Goal: Task Accomplishment & Management: Manage account settings

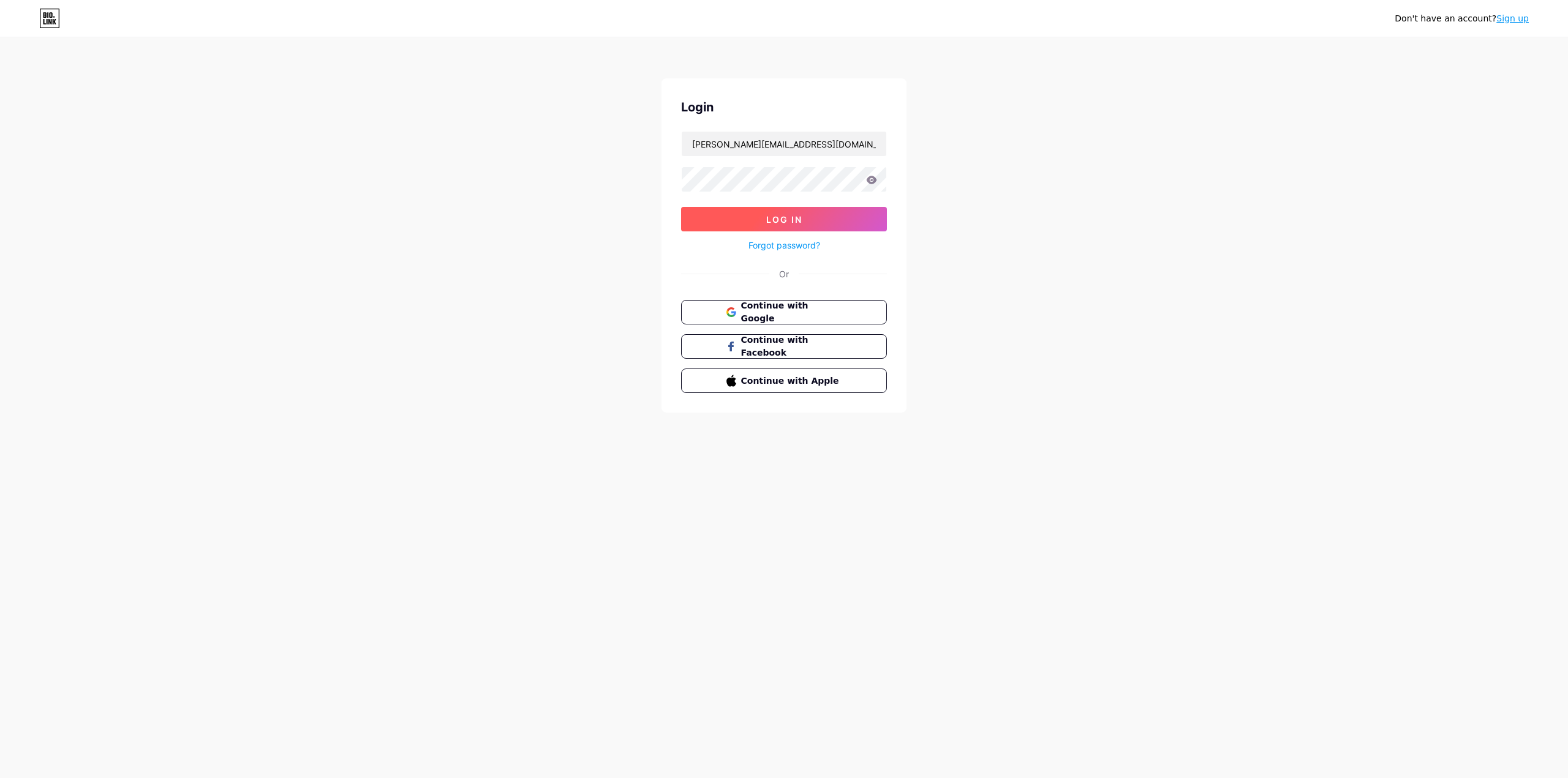
click at [818, 215] on button "Log In" at bounding box center [784, 219] width 206 height 25
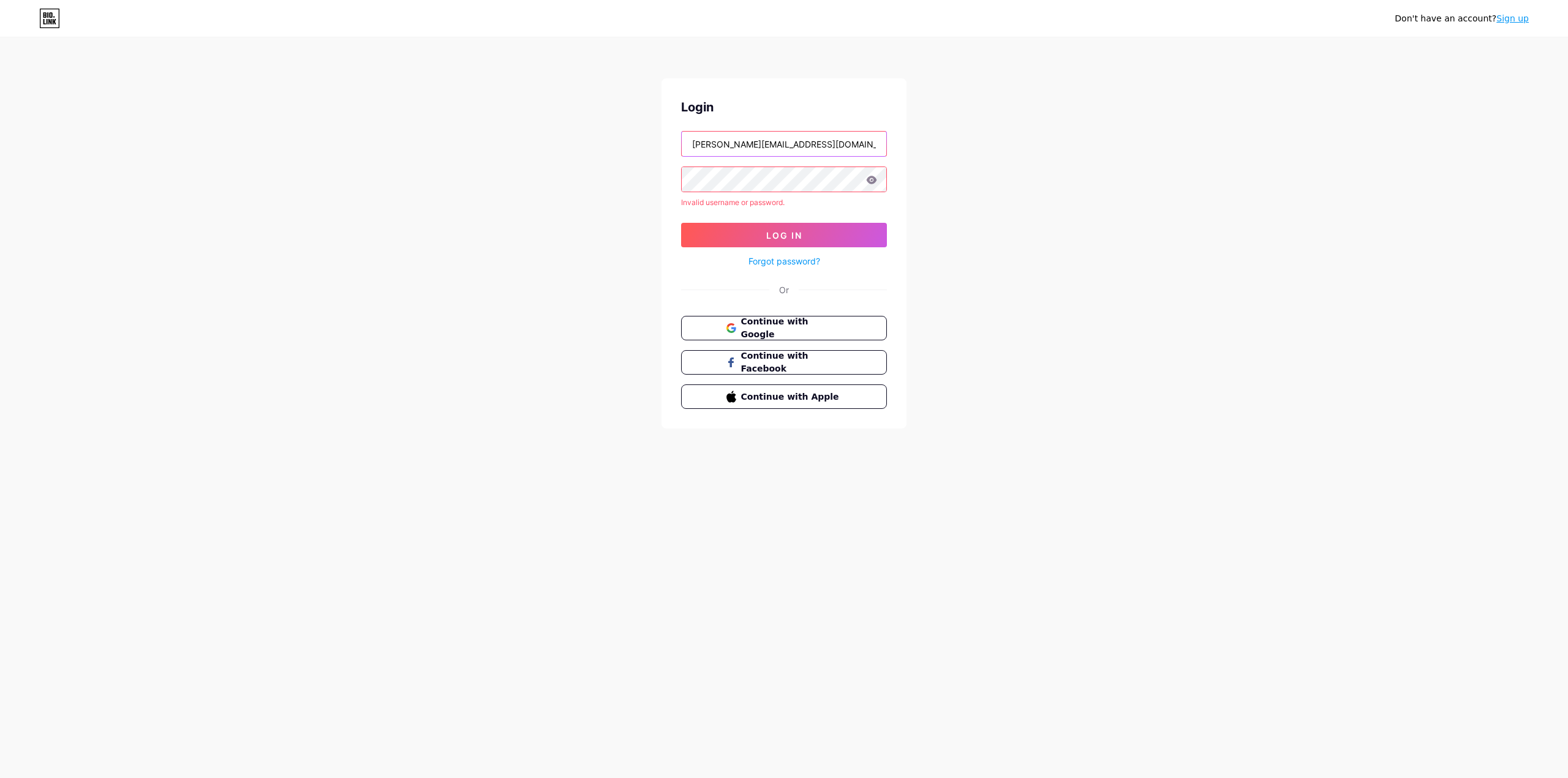
click at [749, 144] on input "breanna.valentinos.86@gmail.com" at bounding box center [784, 144] width 205 height 25
click at [768, 235] on span "Log In" at bounding box center [784, 235] width 36 height 11
click at [788, 261] on link "Forgot password?" at bounding box center [784, 261] width 72 height 13
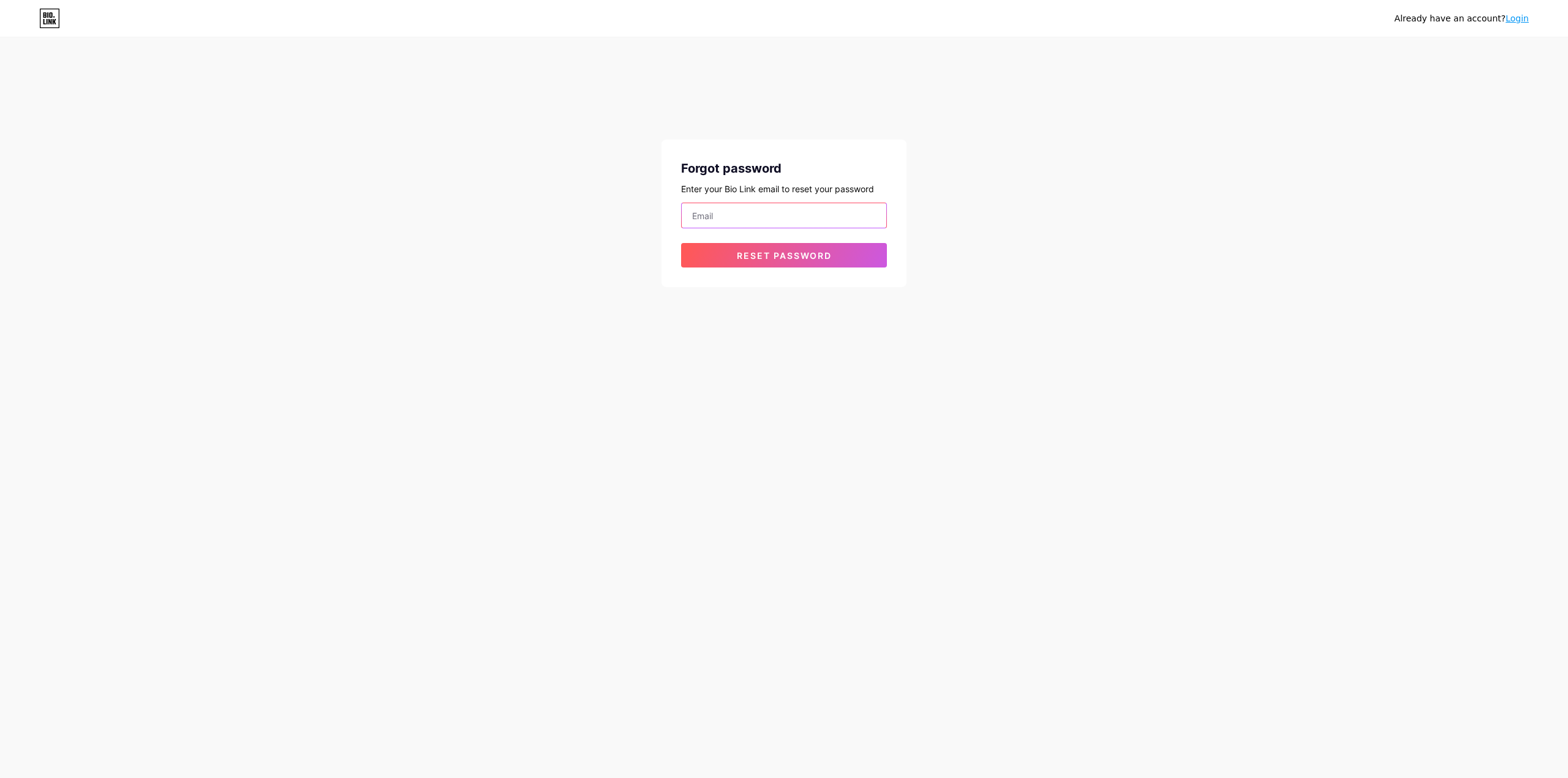
click at [740, 215] on input "email" at bounding box center [784, 215] width 205 height 25
type input "breanna.valentinos.86@gmail.com"
click at [775, 250] on span "Reset password" at bounding box center [784, 256] width 95 height 11
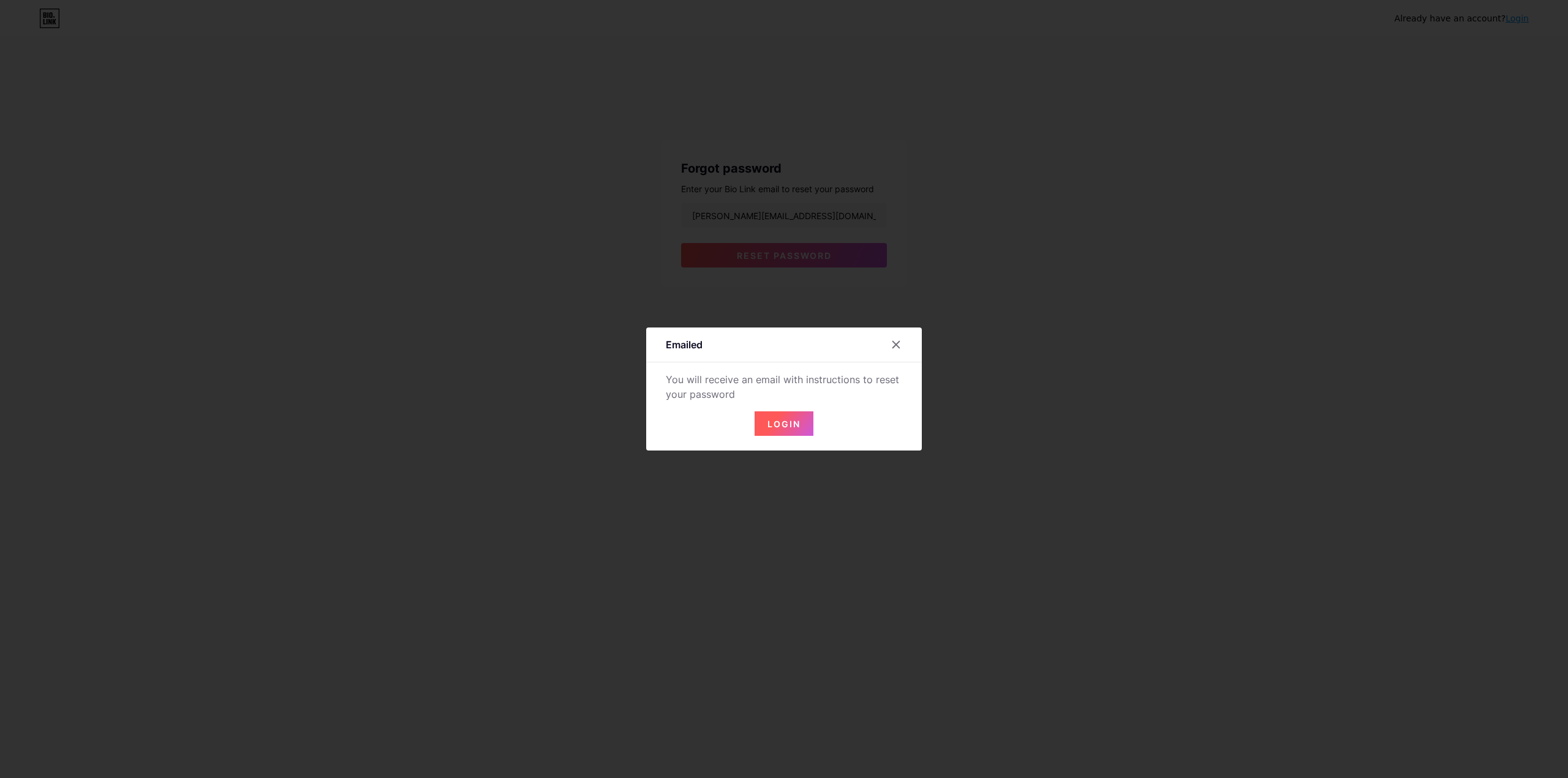
click at [802, 417] on button "Login" at bounding box center [784, 424] width 59 height 25
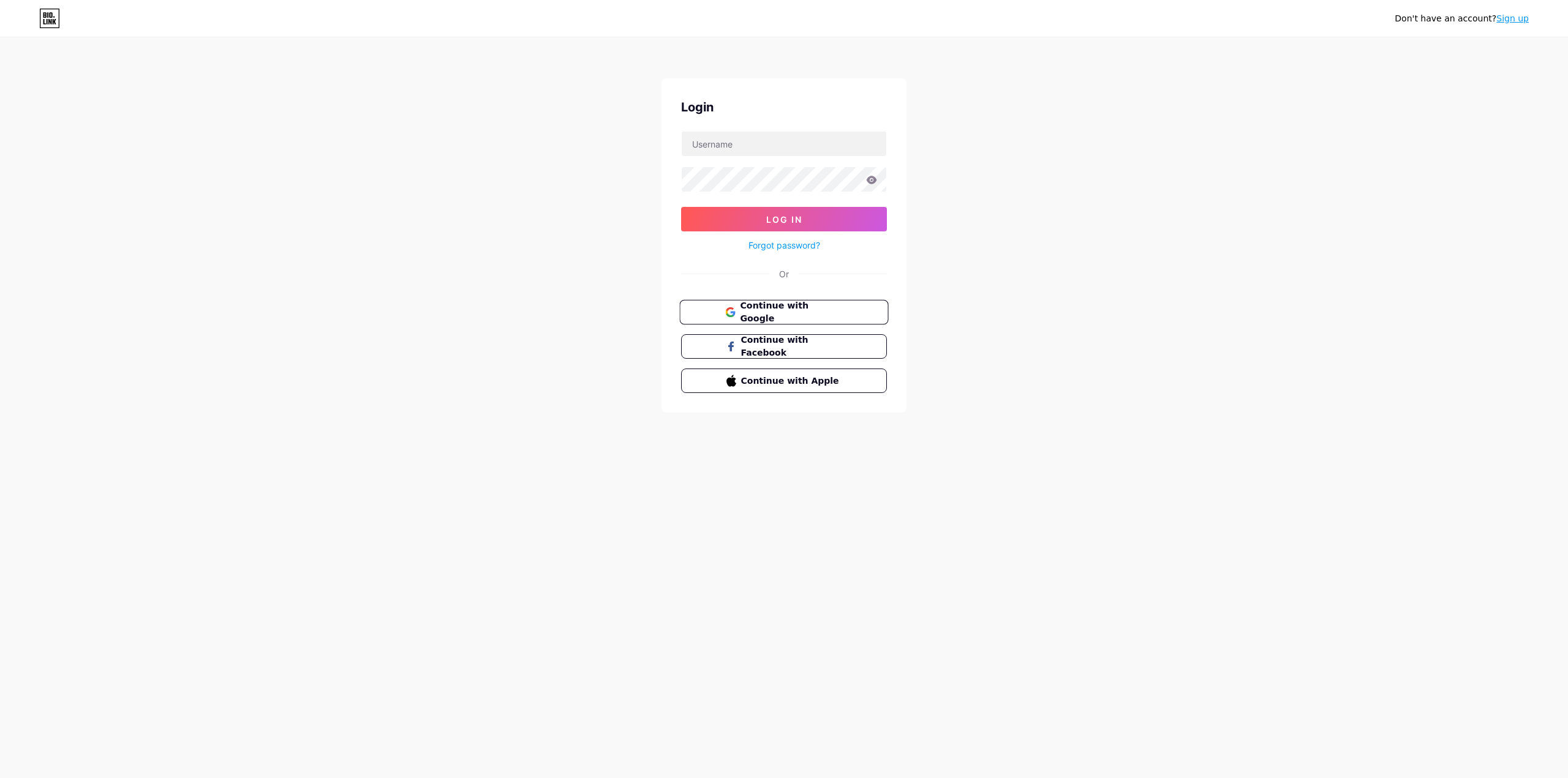
click at [769, 309] on span "Continue with Google" at bounding box center [791, 312] width 102 height 26
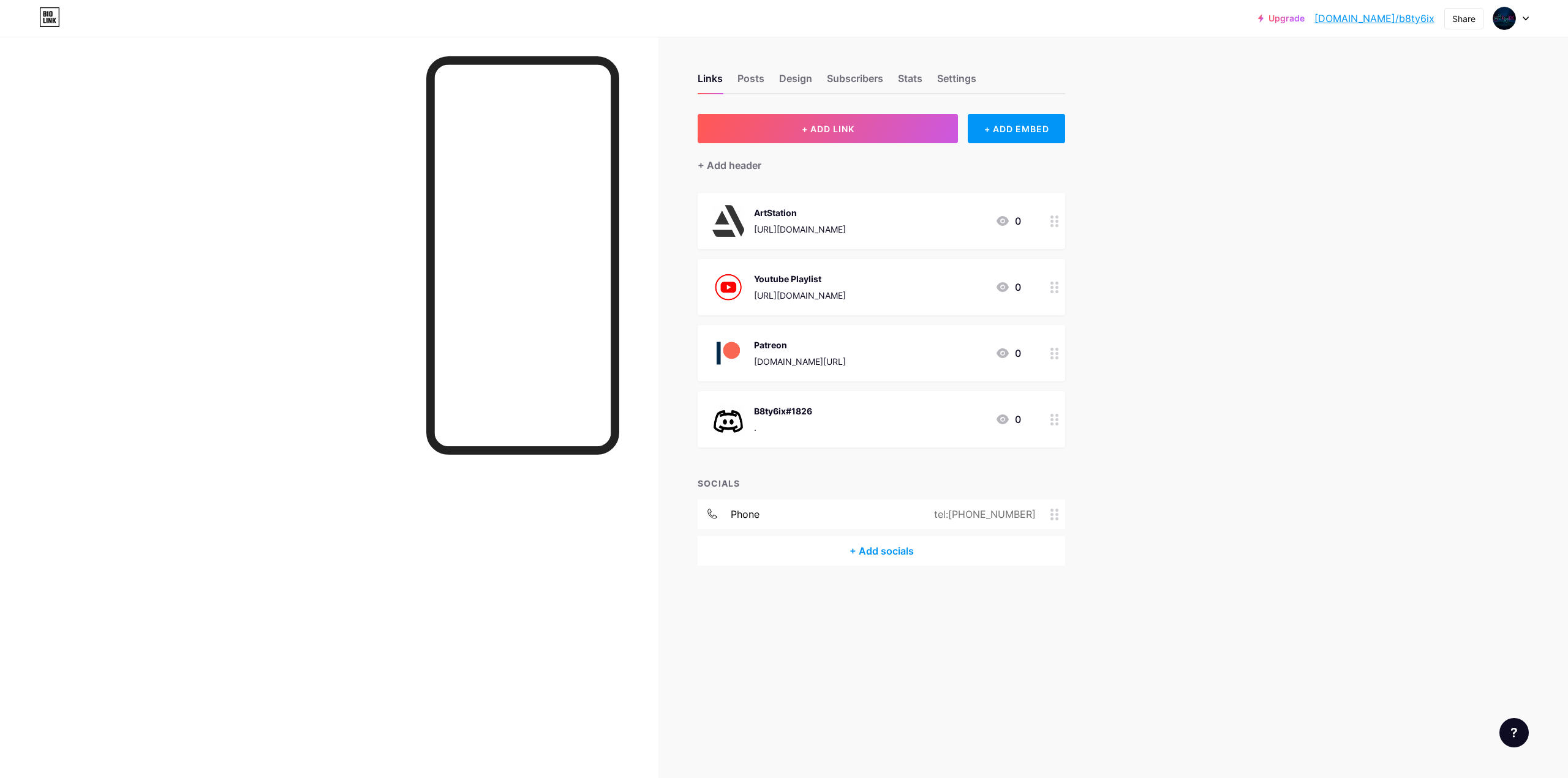
click at [924, 515] on div "tel:[PHONE_NUMBER]" at bounding box center [982, 514] width 136 height 15
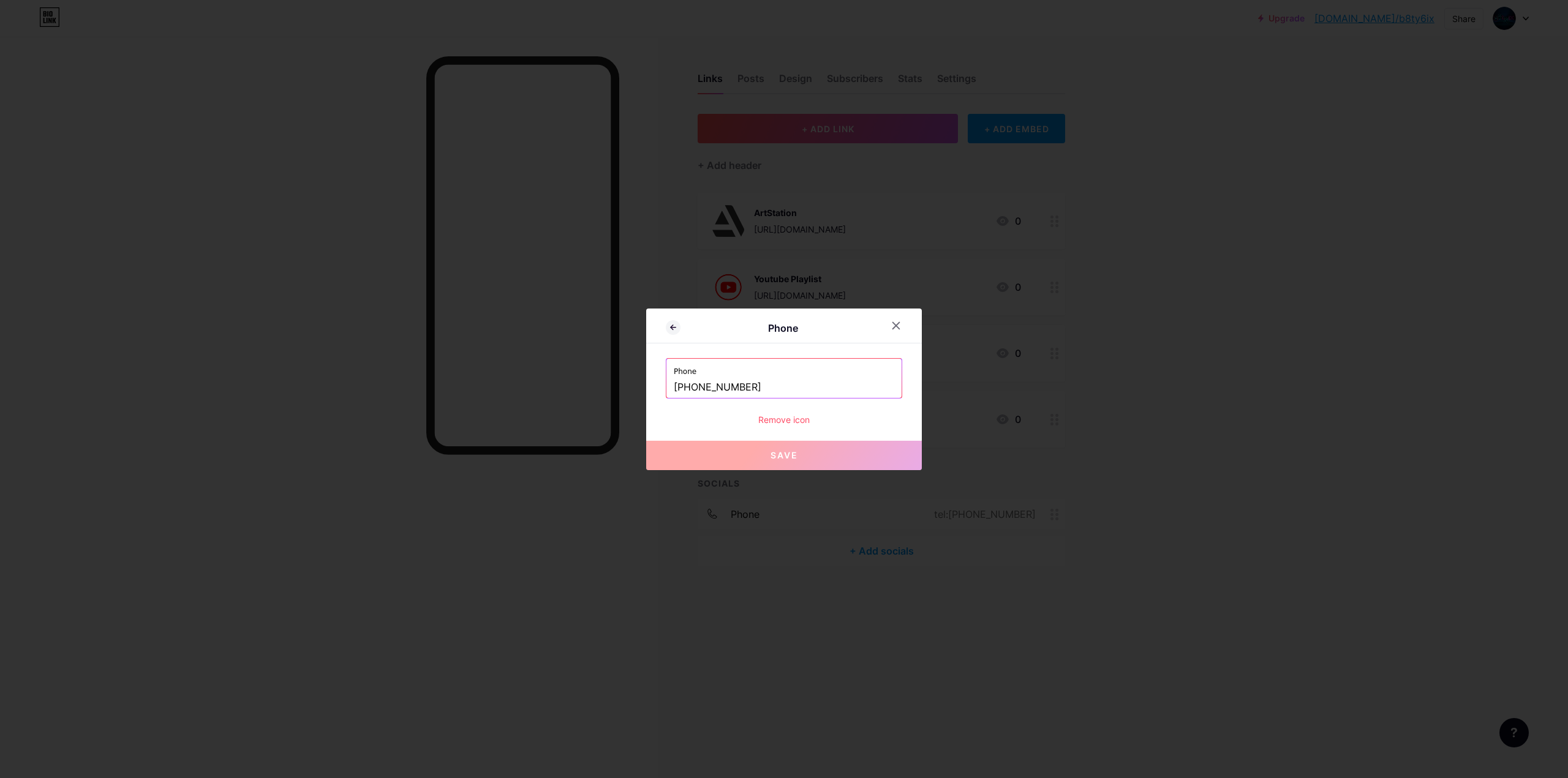
click at [773, 423] on div "Remove icon" at bounding box center [784, 419] width 236 height 13
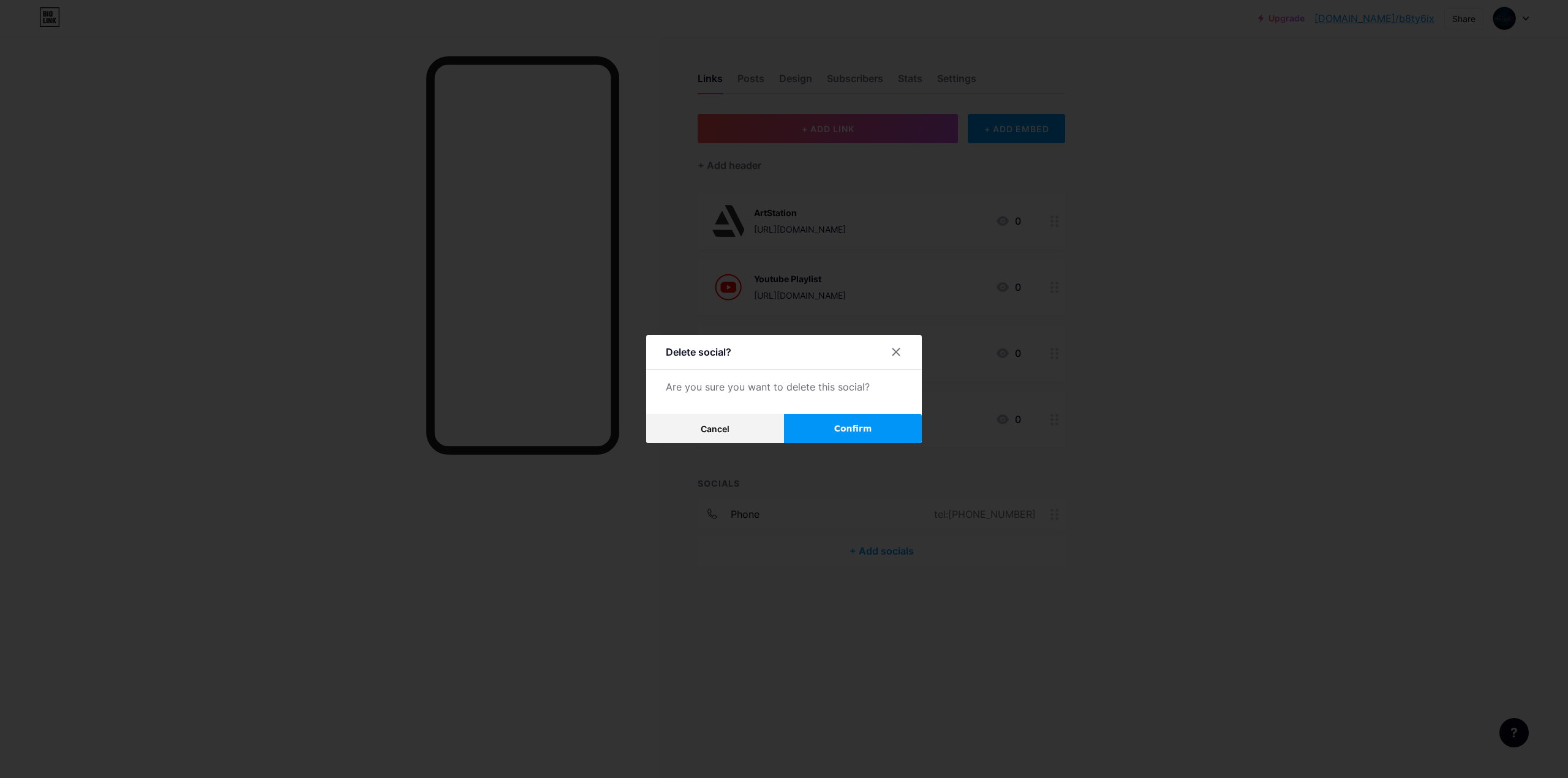
click at [837, 437] on button "Confirm" at bounding box center [853, 429] width 137 height 30
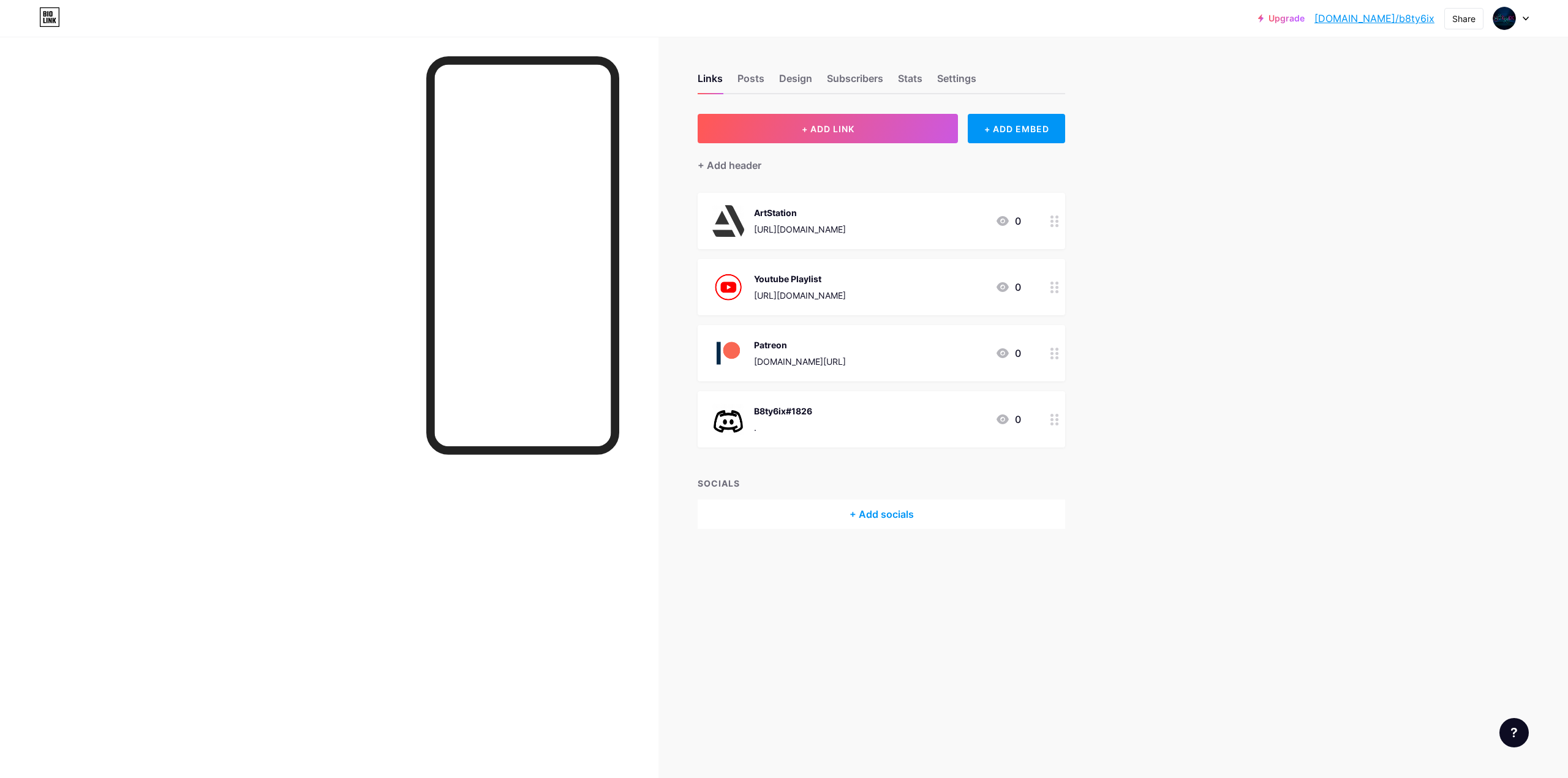
drag, startPoint x: 1042, startPoint y: 360, endPoint x: 1051, endPoint y: 392, distance: 33.2
click at [1045, 415] on span "ArtStation [URL][DOMAIN_NAME] 0 Youtube Playlist [URL][DOMAIN_NAME] 0 Patreon […" at bounding box center [882, 319] width 368 height 255
click at [846, 364] on div "[URL][DOMAIN_NAME]" at bounding box center [799, 361] width 92 height 13
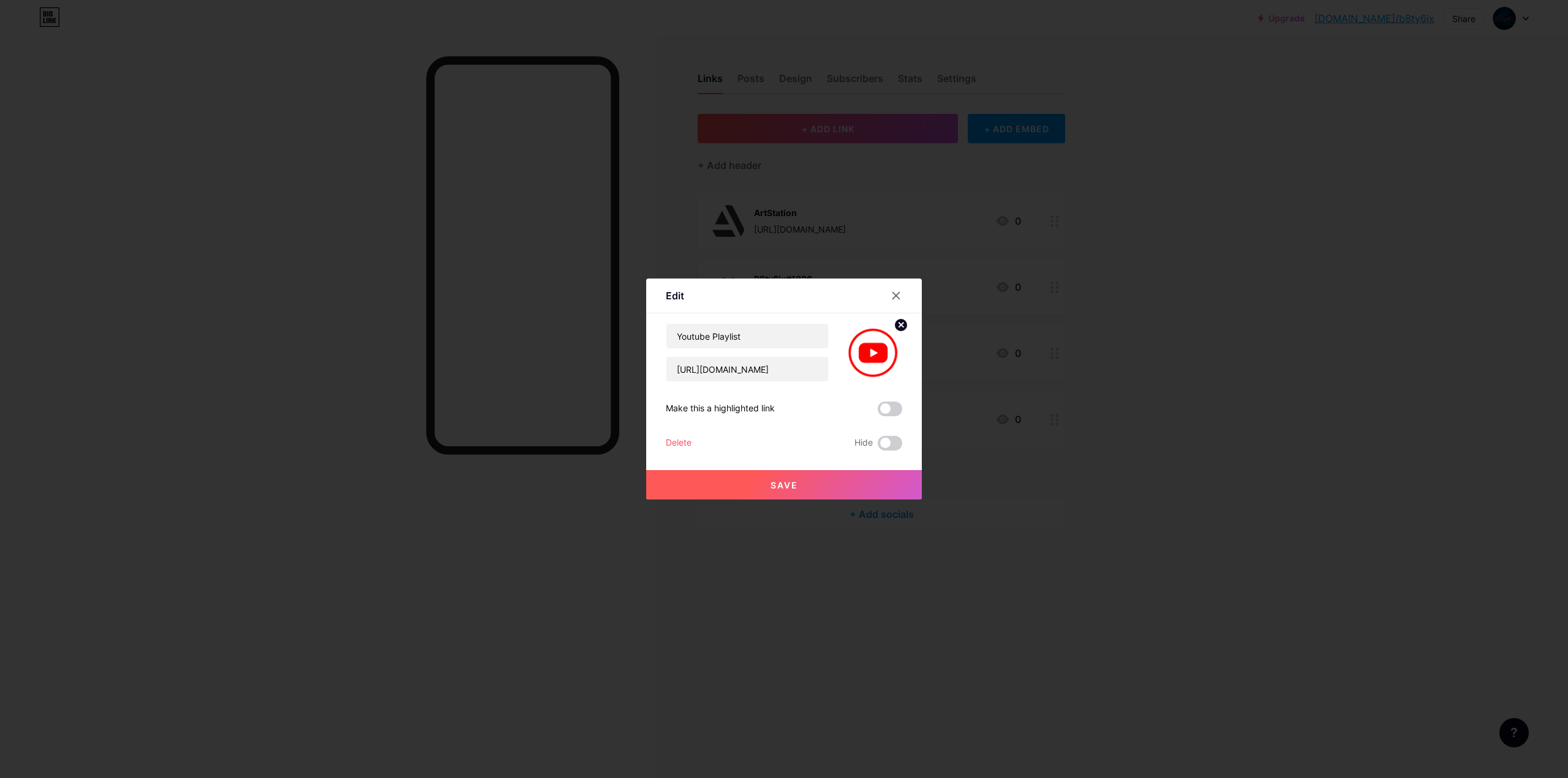
click at [967, 364] on div at bounding box center [784, 389] width 1568 height 778
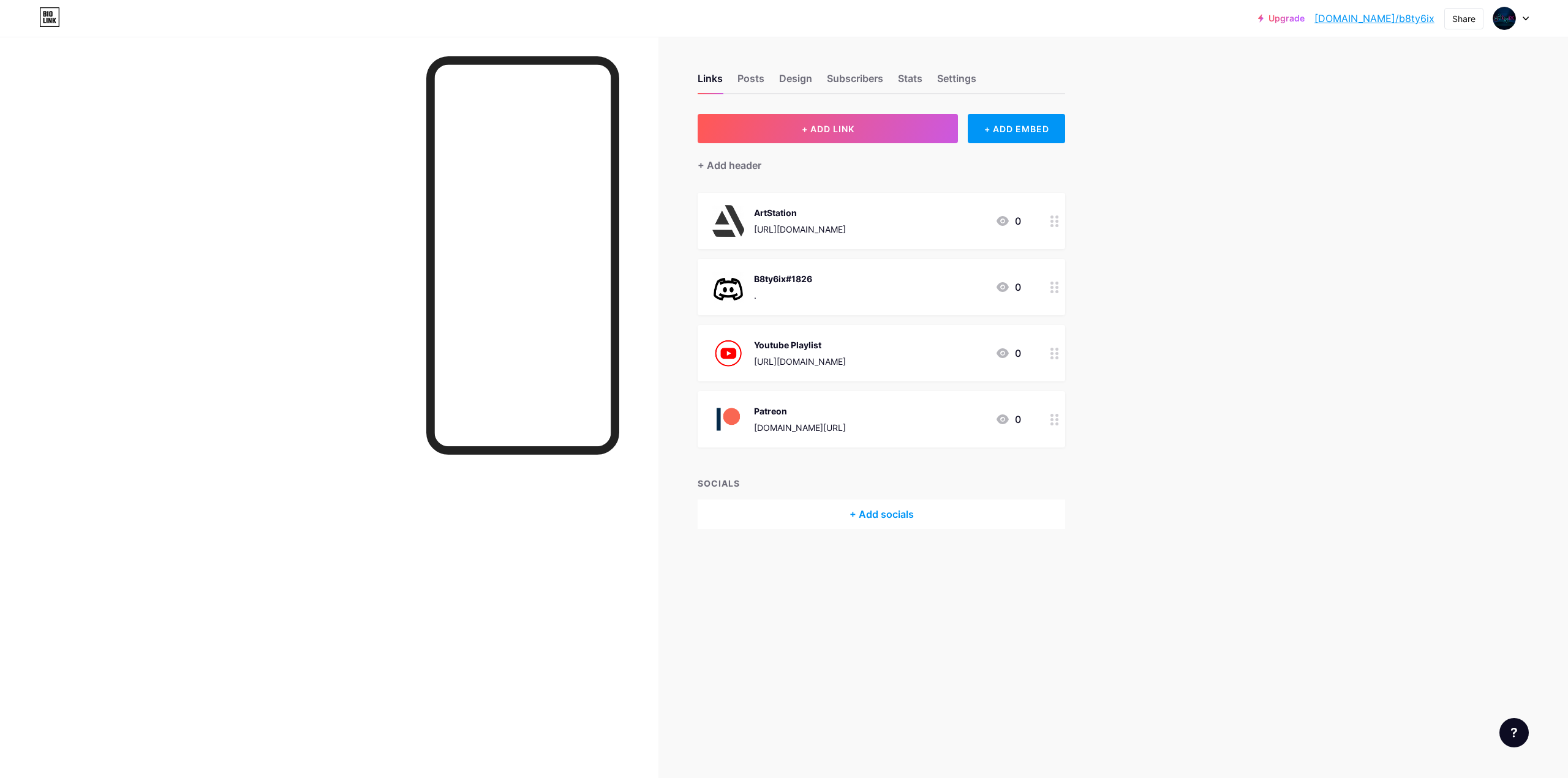
click at [1030, 234] on div "ArtStation [URL][DOMAIN_NAME] 0" at bounding box center [882, 221] width 368 height 56
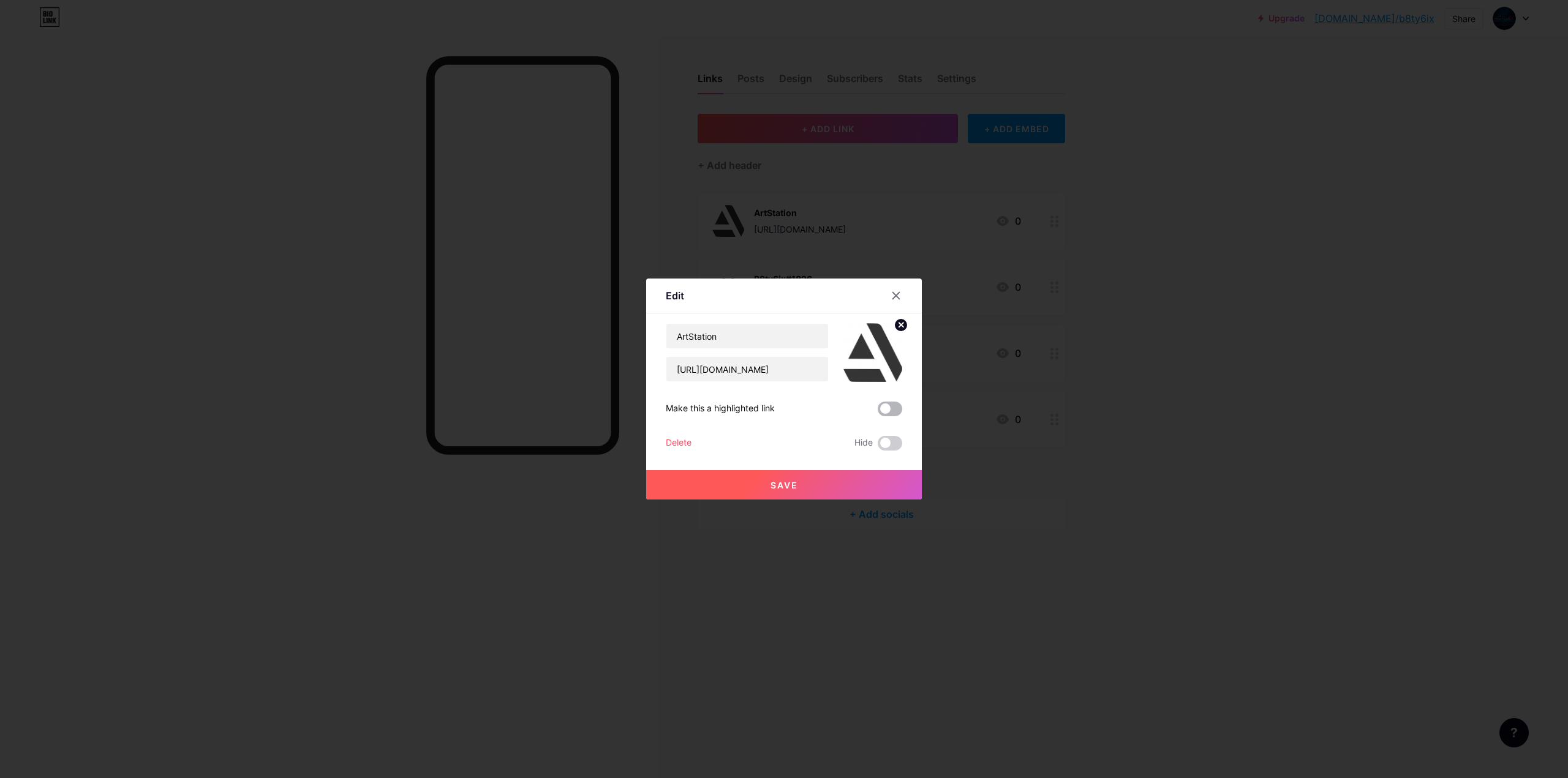
click at [894, 403] on span at bounding box center [890, 409] width 25 height 15
click at [878, 412] on input "checkbox" at bounding box center [878, 412] width 0 height 0
click at [854, 487] on button "Save" at bounding box center [784, 485] width 276 height 30
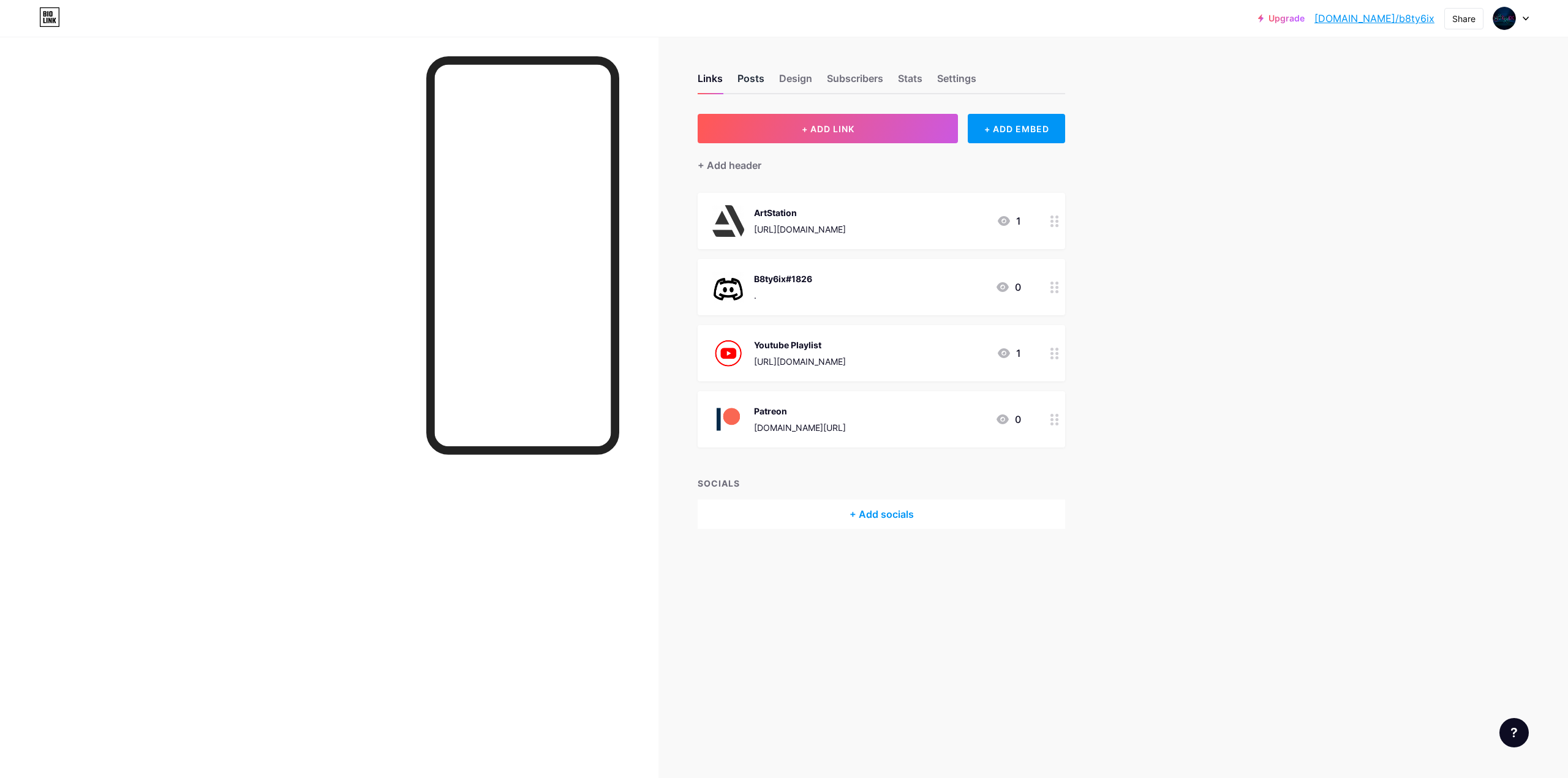
click at [750, 82] on div "Posts" at bounding box center [750, 81] width 27 height 22
click at [806, 87] on div "Design" at bounding box center [796, 81] width 33 height 22
click at [805, 69] on div "Links Posts Design Subscribers Stats Settings" at bounding box center [882, 73] width 368 height 43
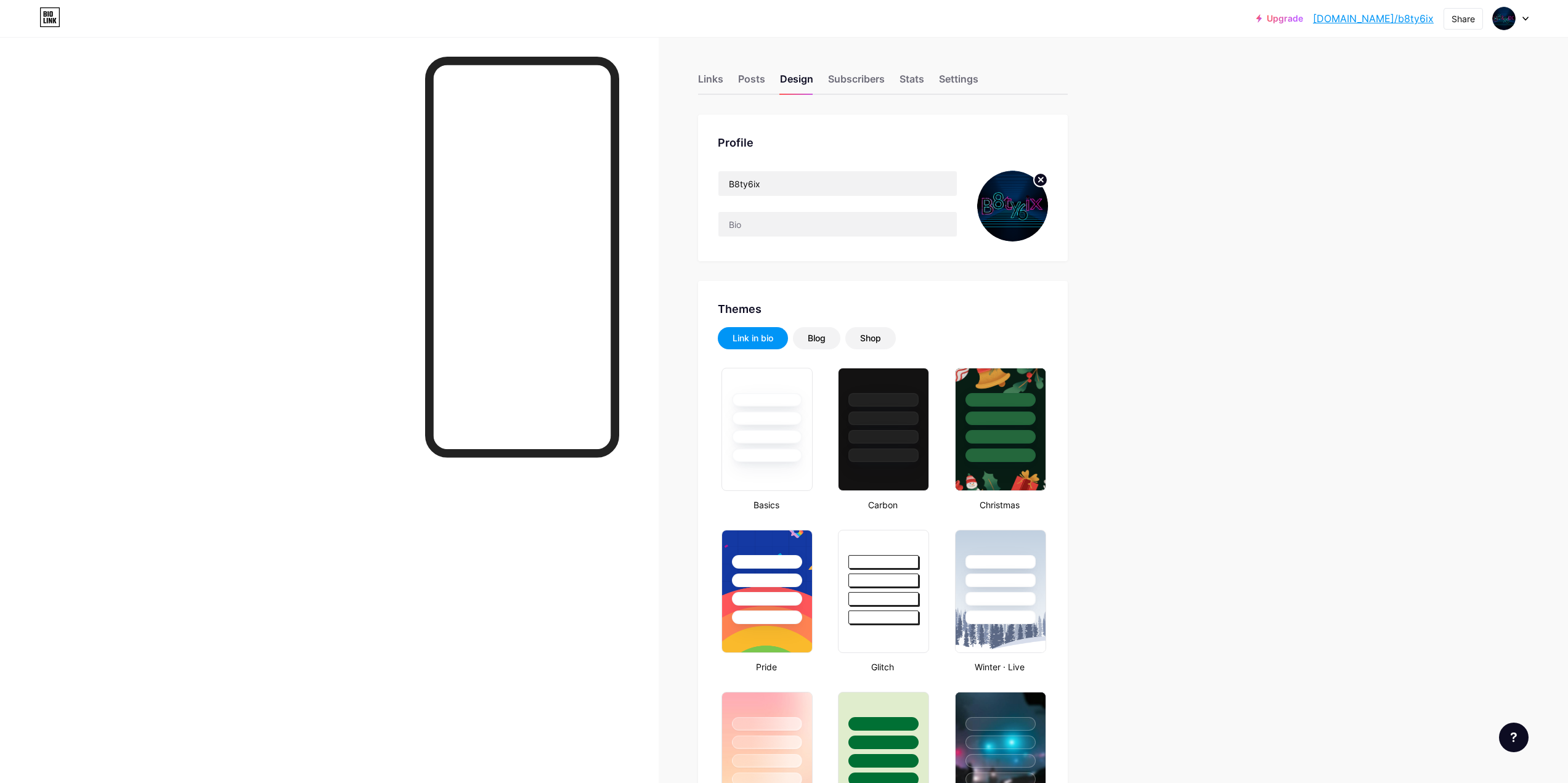
type input "#000000"
type input "#ffffff"
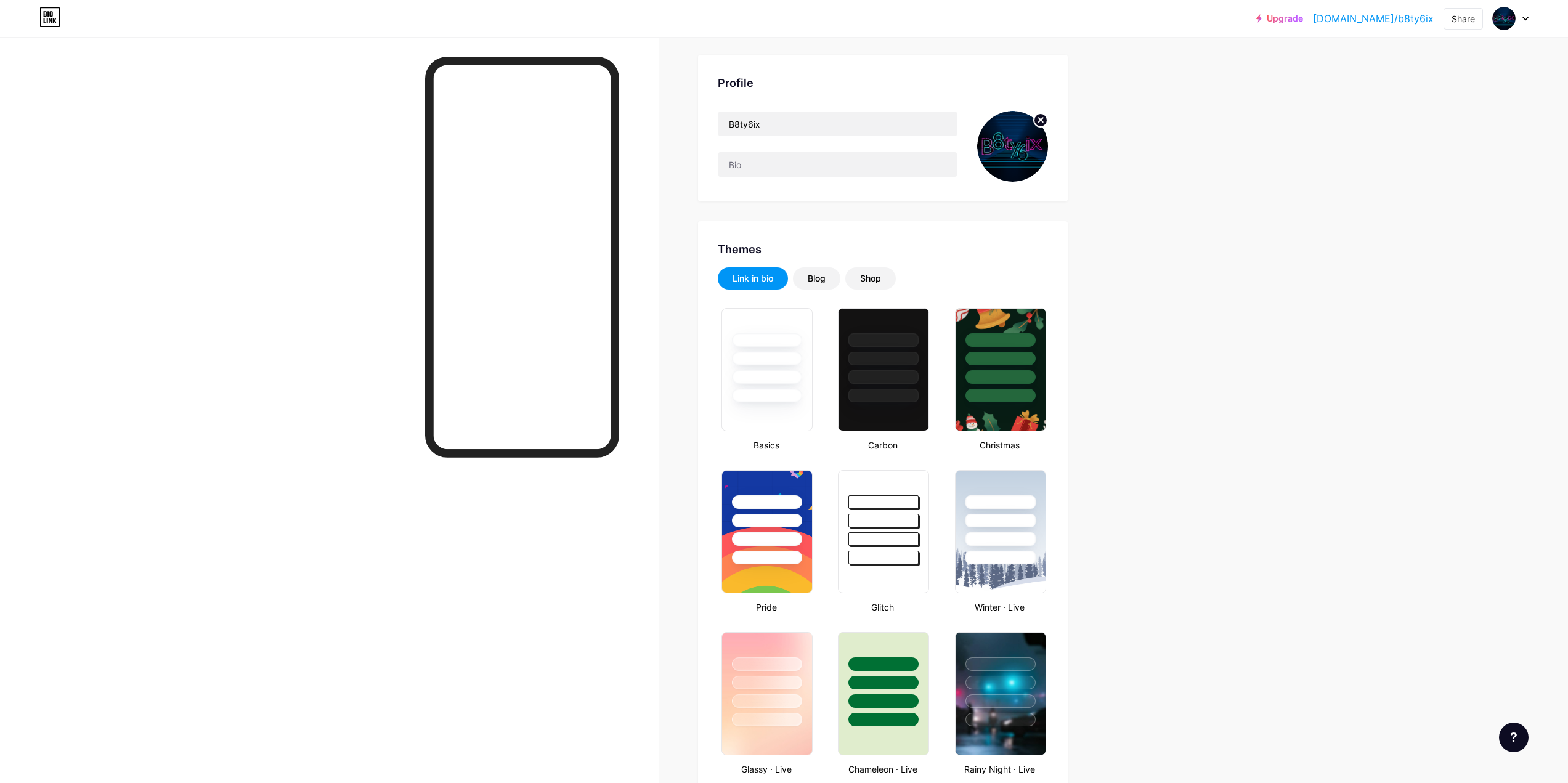
scroll to position [62, 0]
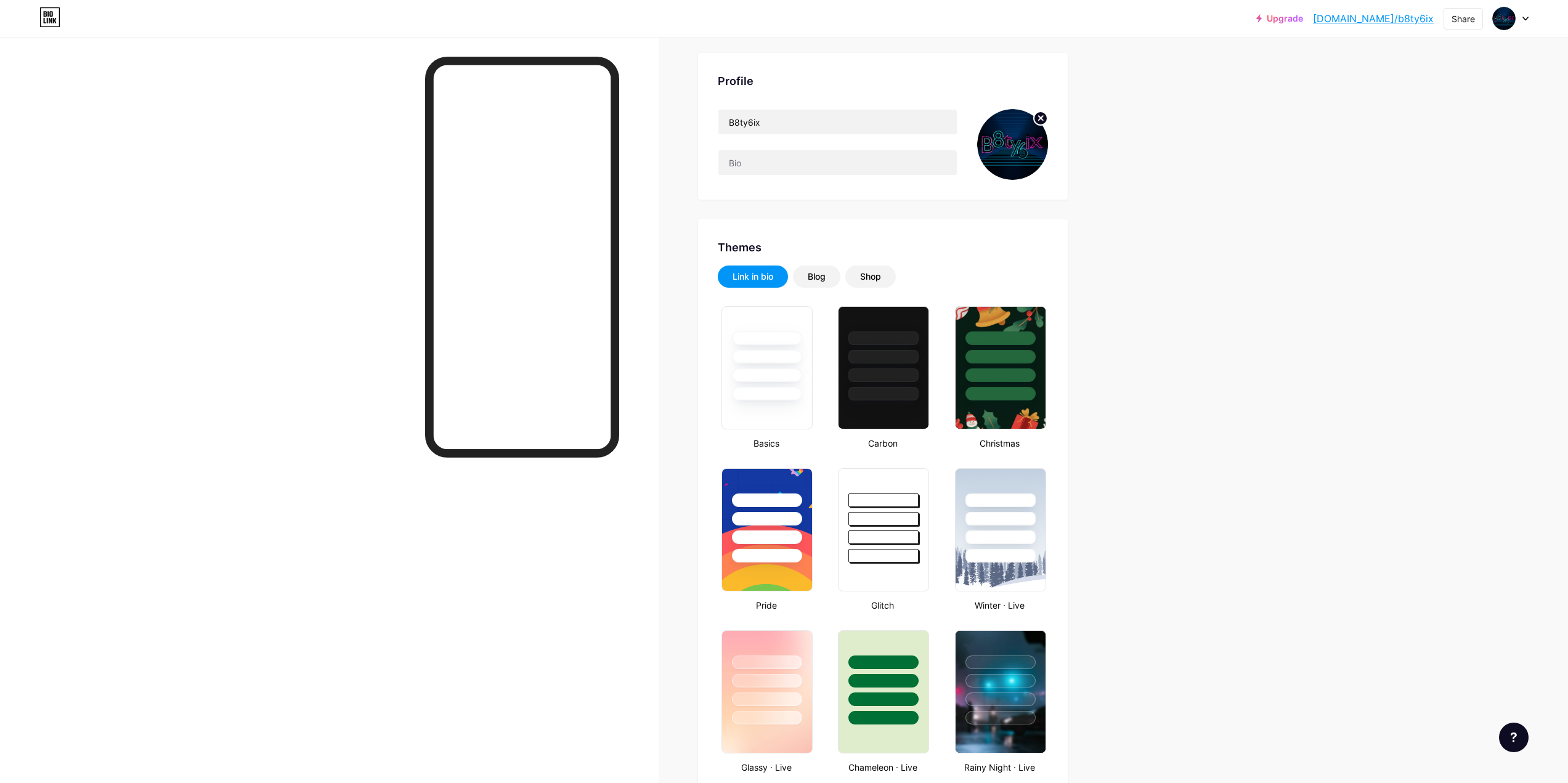
click at [1016, 141] on img at bounding box center [1012, 144] width 70 height 70
paste input "Delusional illusionist. 3D artist"
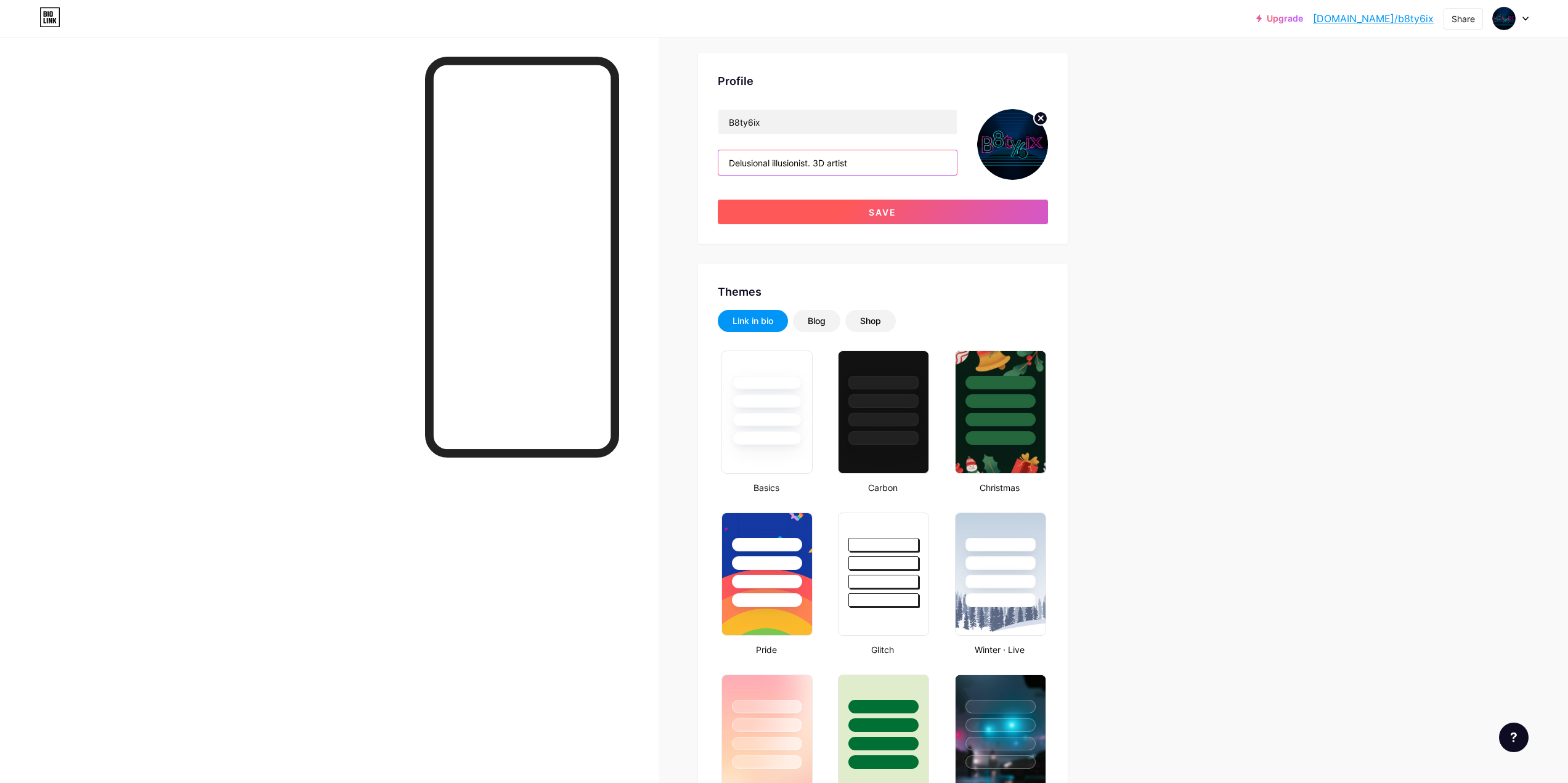
type input "Delusional illusionist. 3D artist"
click at [1041, 200] on button "Save" at bounding box center [882, 212] width 330 height 25
type input "#000000"
type input "#ffffff"
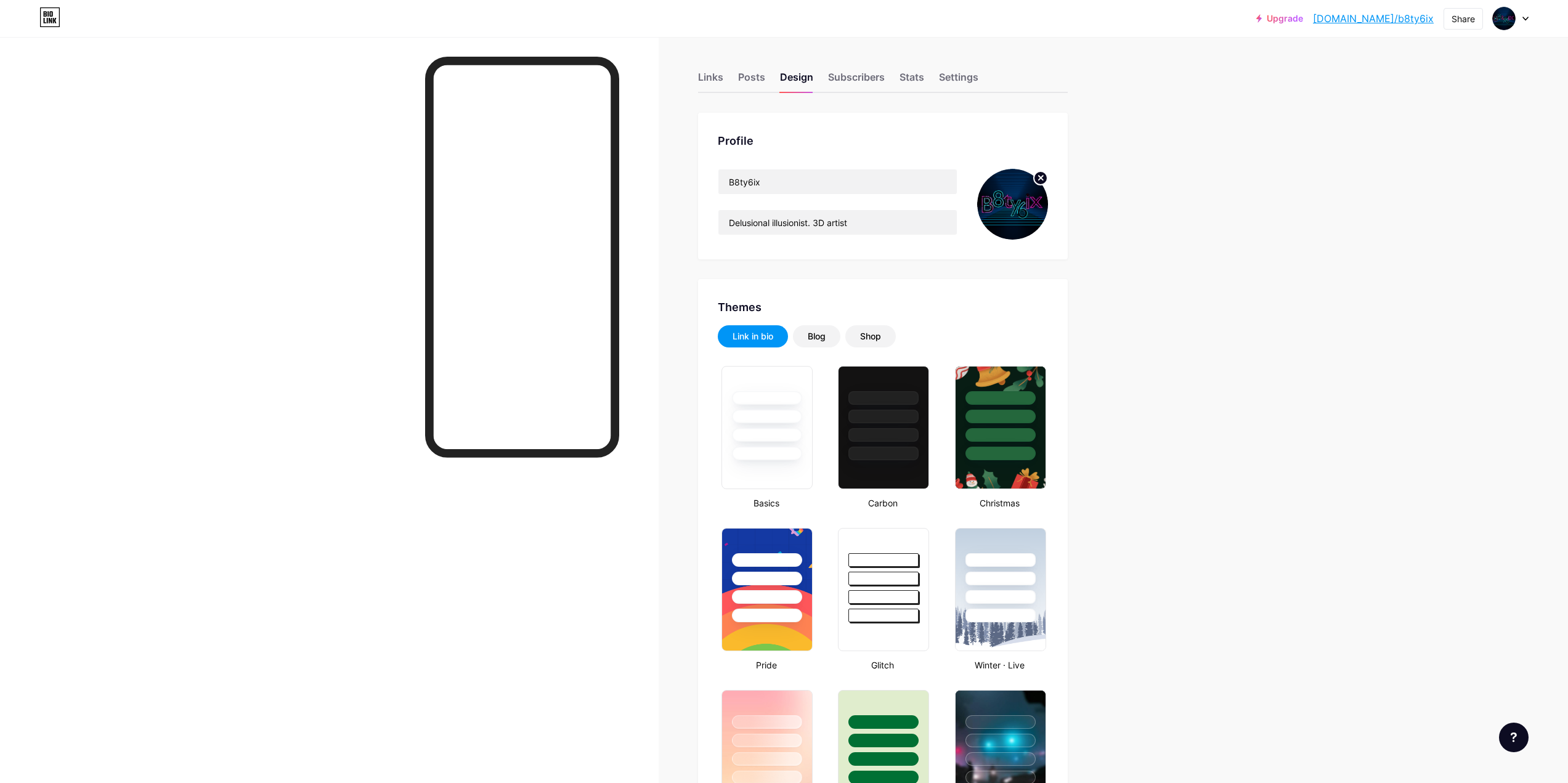
scroll to position [0, 0]
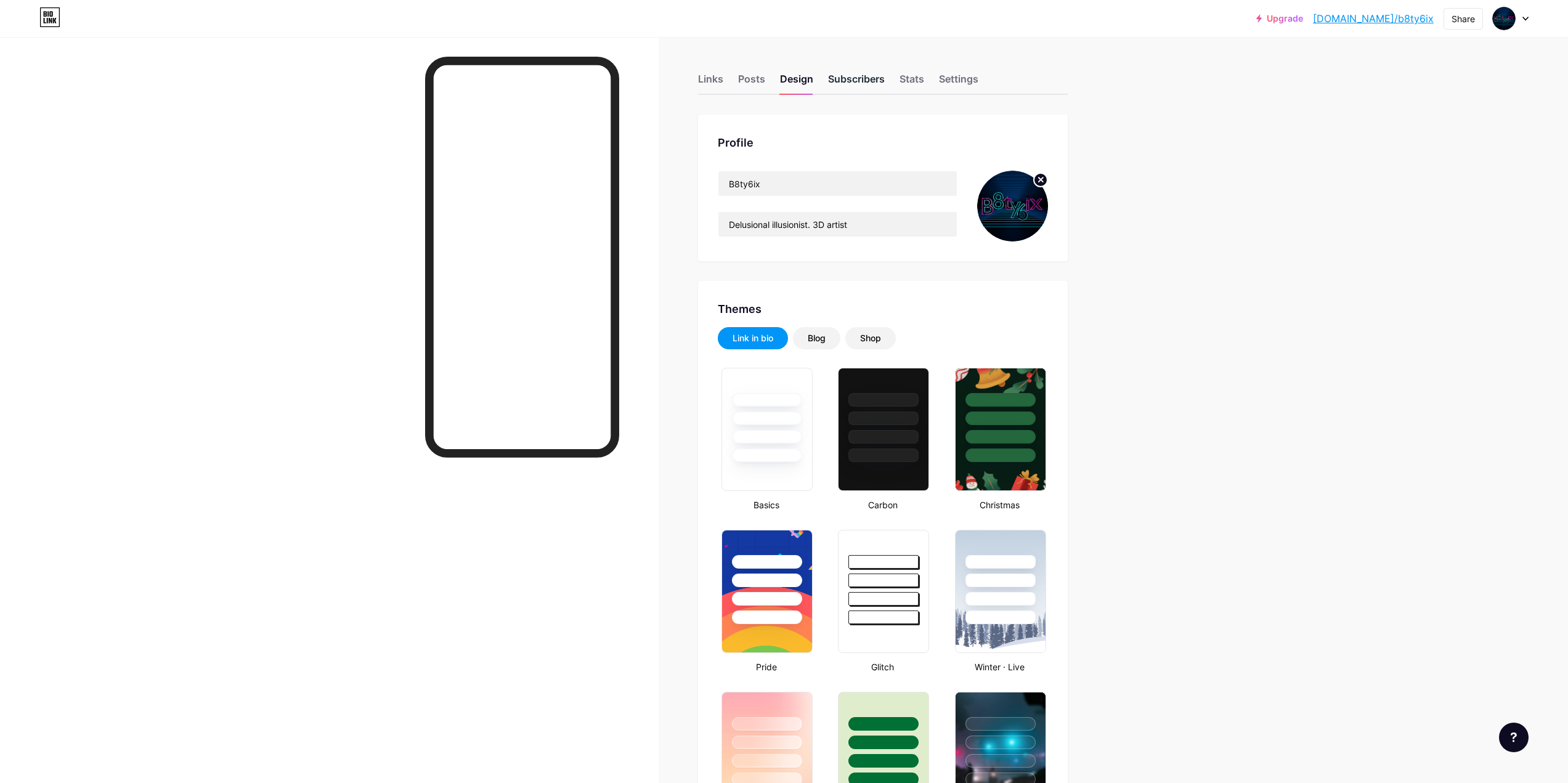
click at [864, 77] on div "Subscribers" at bounding box center [856, 82] width 56 height 22
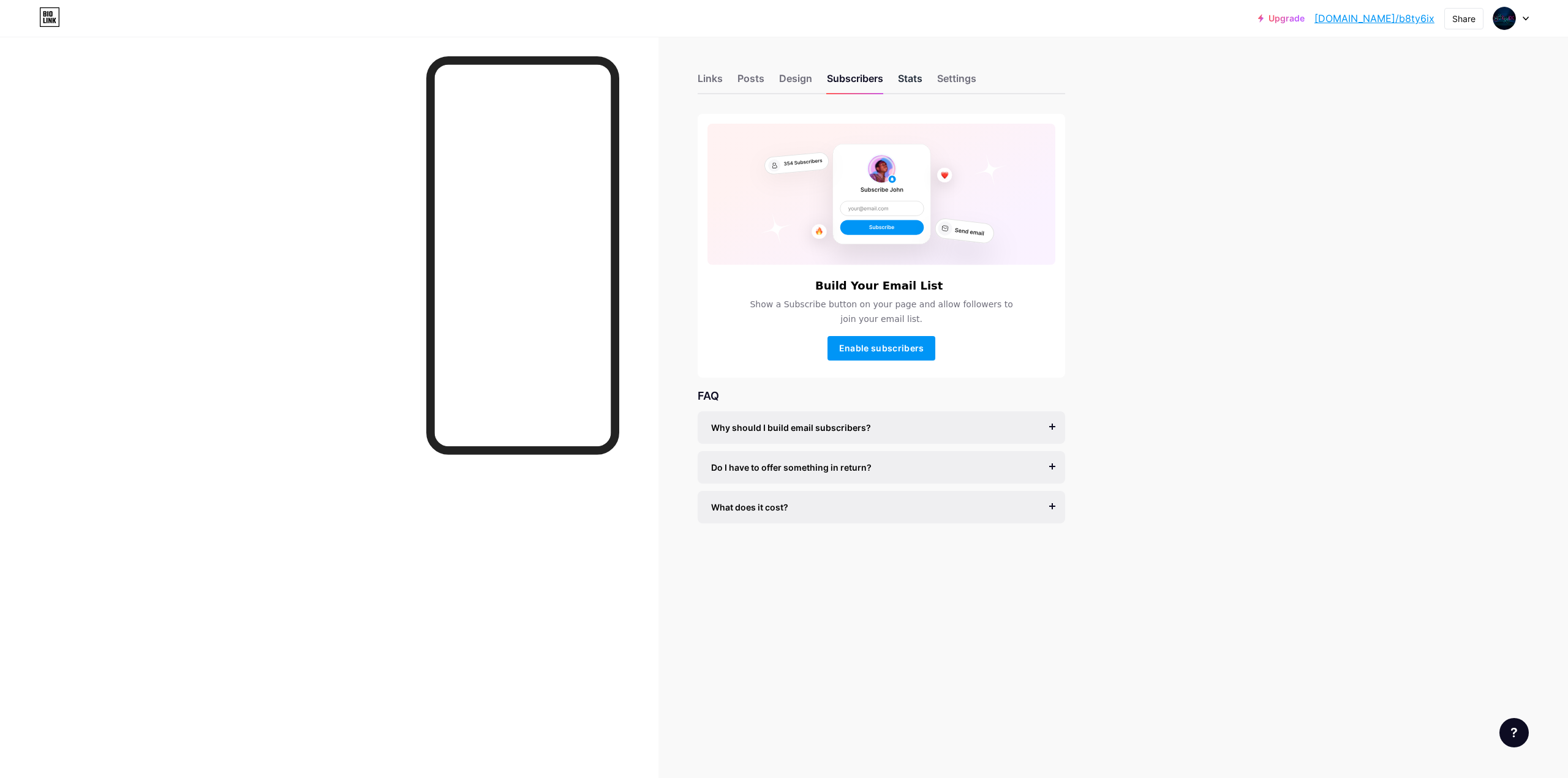
click at [912, 88] on div "Stats" at bounding box center [911, 81] width 25 height 22
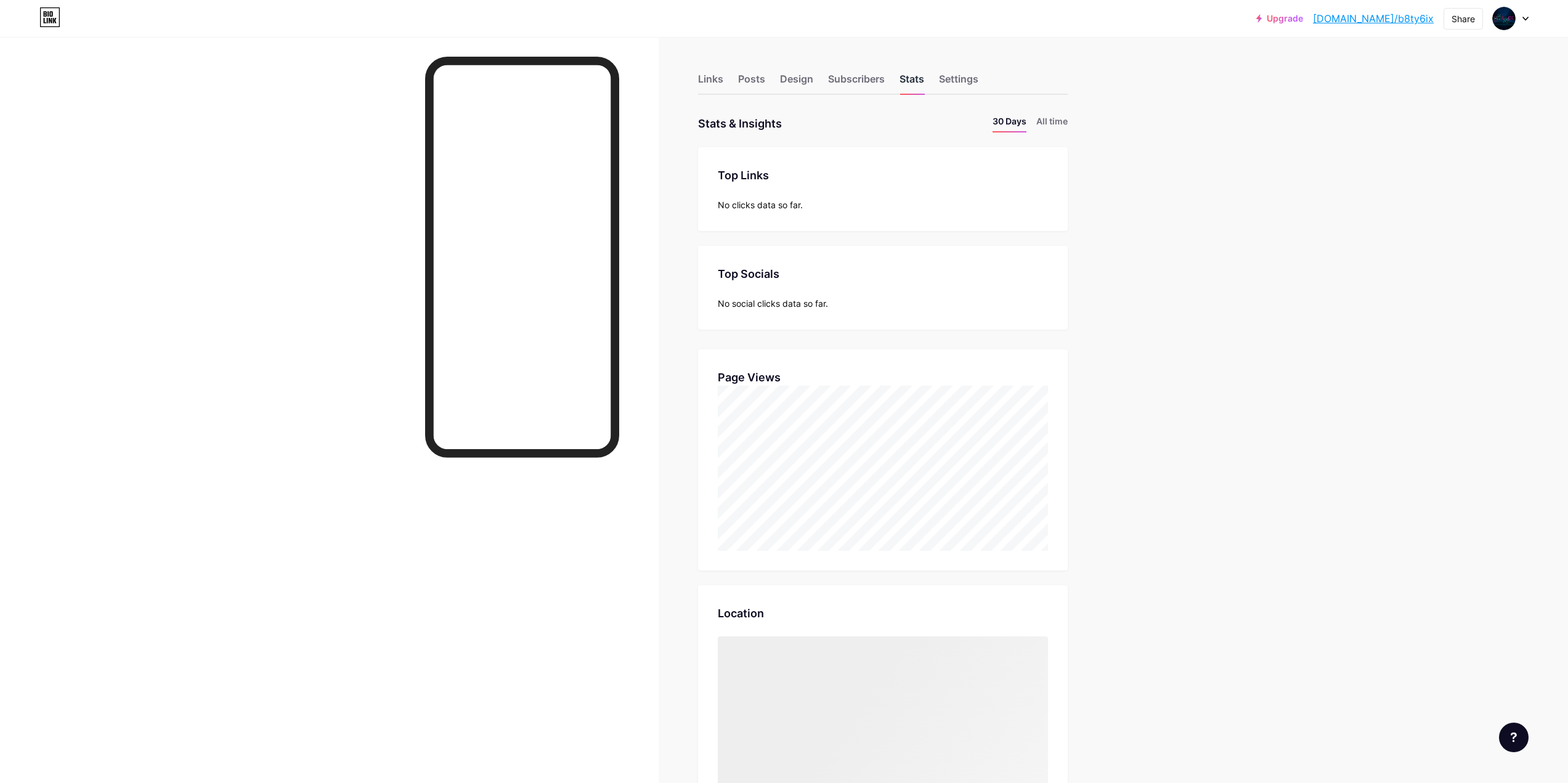
scroll to position [783, 1568]
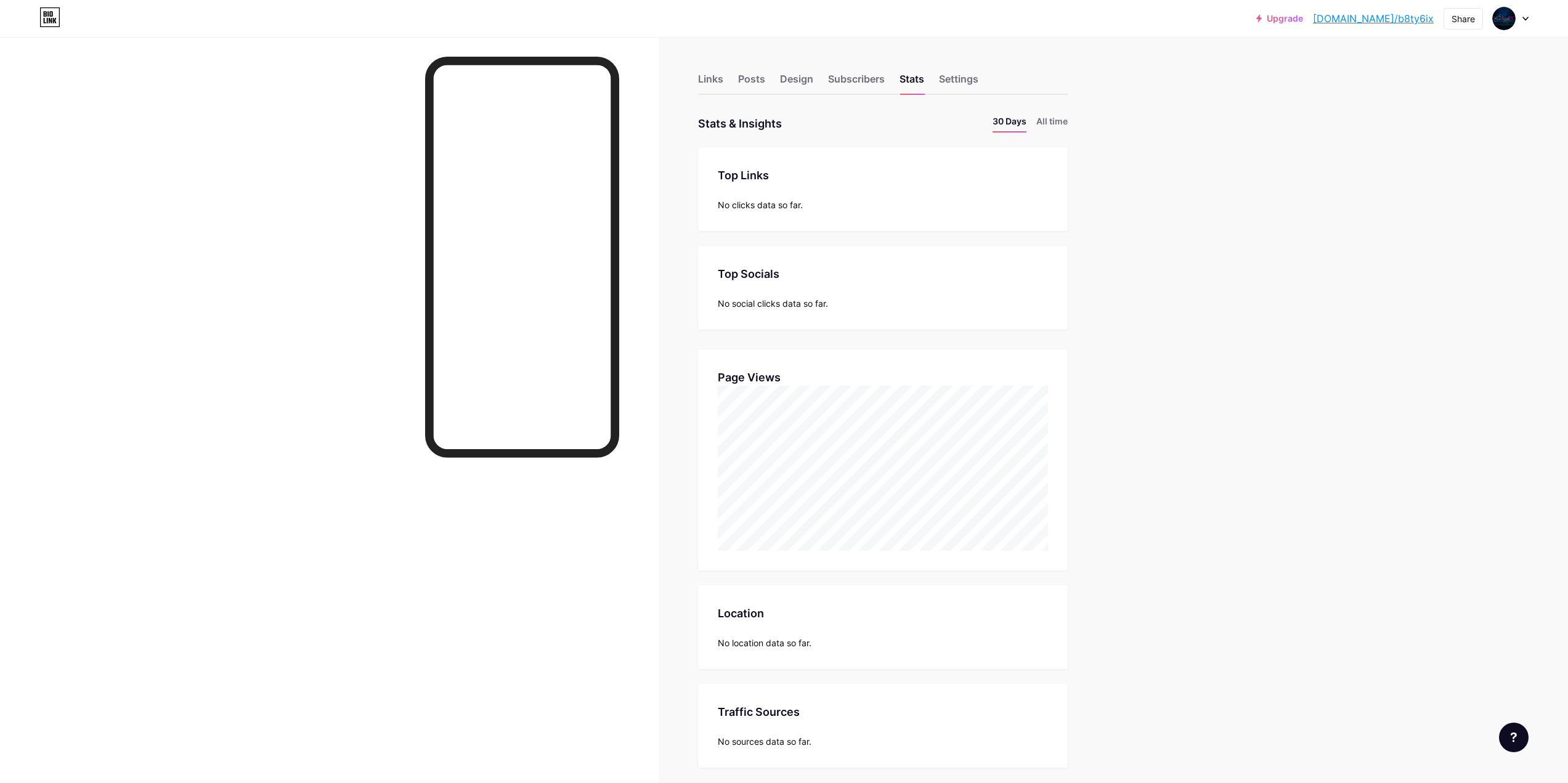
click at [1056, 114] on div "Links Posts Design Subscribers Stats Settings Stats & Insights Page Stats 30 Da…" at bounding box center [559, 433] width 1119 height 793
click at [1056, 126] on li "All time" at bounding box center [1052, 123] width 32 height 18
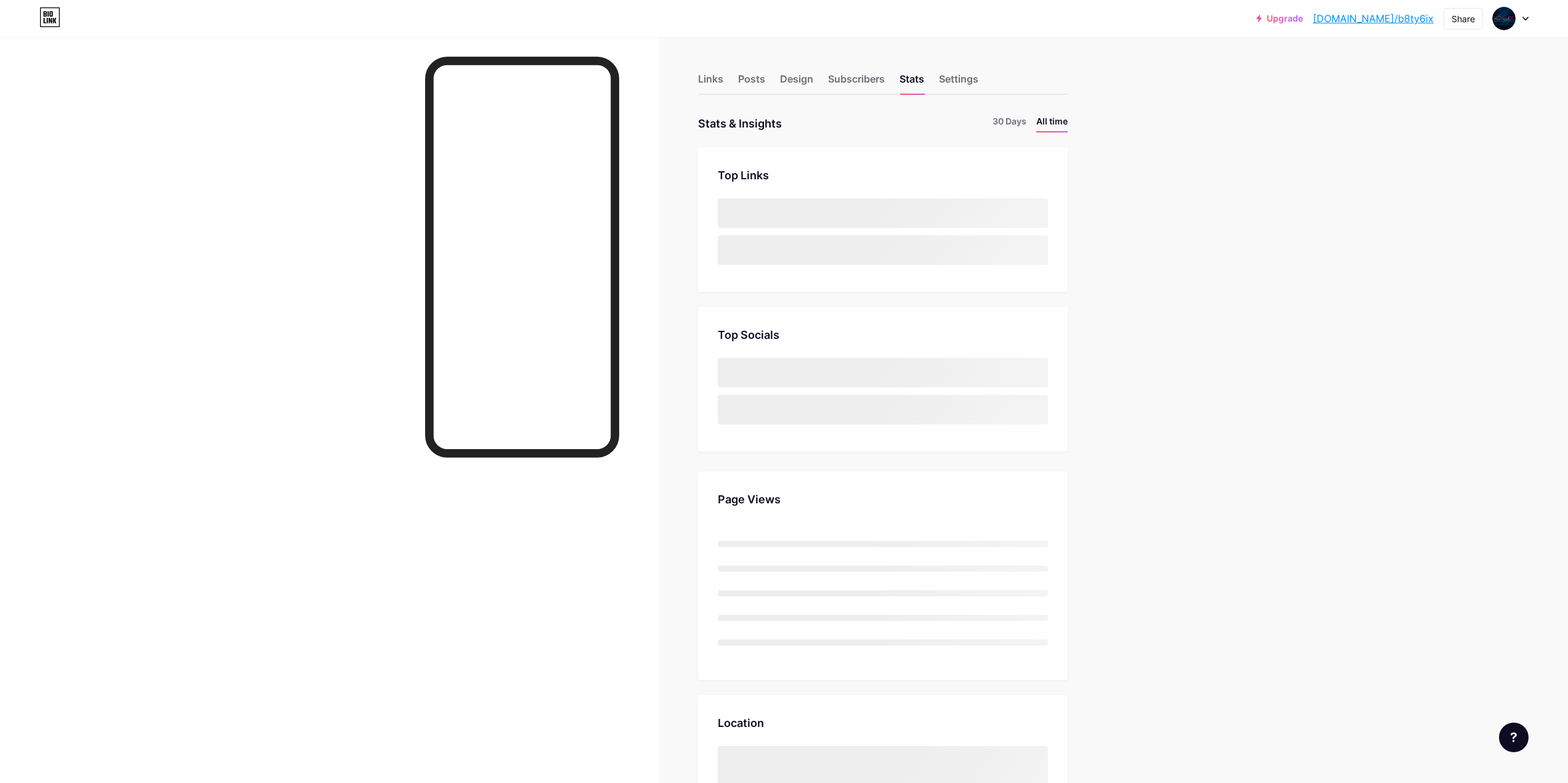
click at [1528, 26] on div at bounding box center [1510, 18] width 36 height 22
click at [1233, 93] on div "Upgrade [DOMAIN_NAME]/b8ty6i... [DOMAIN_NAME]/b8ty6ix Share Switch accounts B8t…" at bounding box center [784, 586] width 1568 height 1172
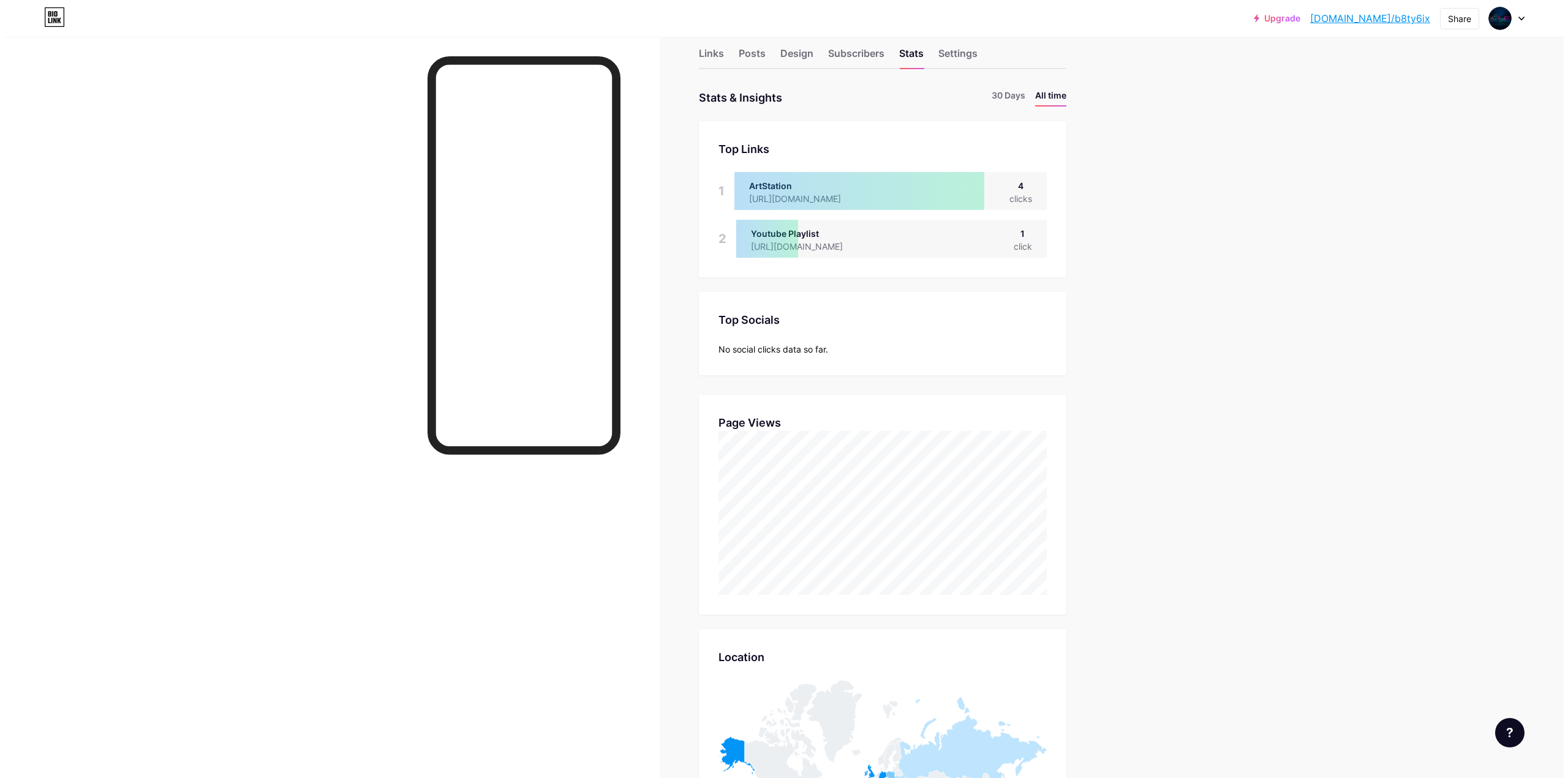
scroll to position [0, 0]
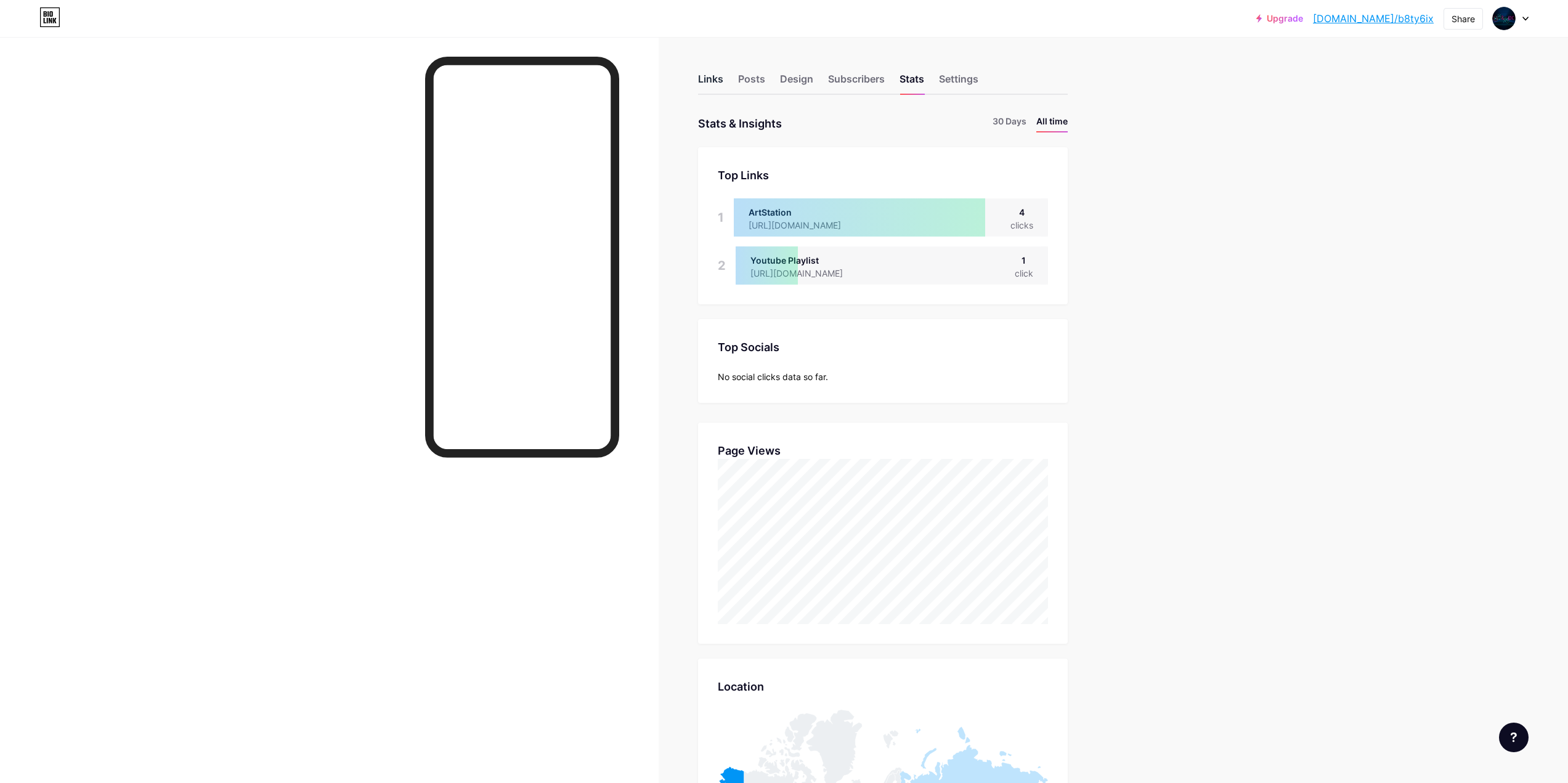
click at [709, 85] on div "Links" at bounding box center [710, 82] width 26 height 22
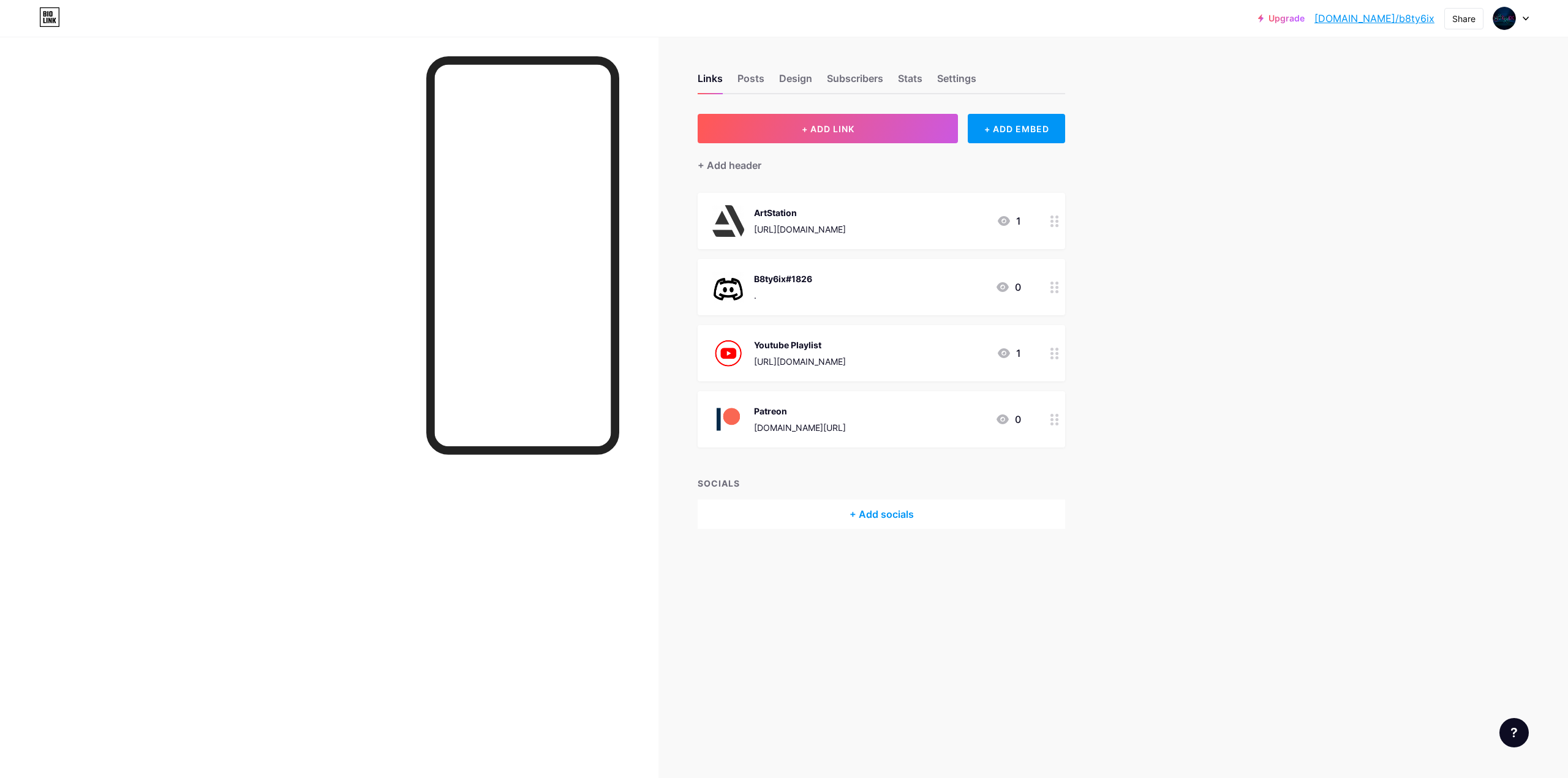
click at [236, 190] on div at bounding box center [329, 425] width 658 height 778
click at [1467, 20] on div "Share" at bounding box center [1464, 18] width 24 height 13
click at [1409, 67] on div "Copy link" at bounding box center [1391, 63] width 183 height 30
